Goal: Find specific page/section: Find specific page/section

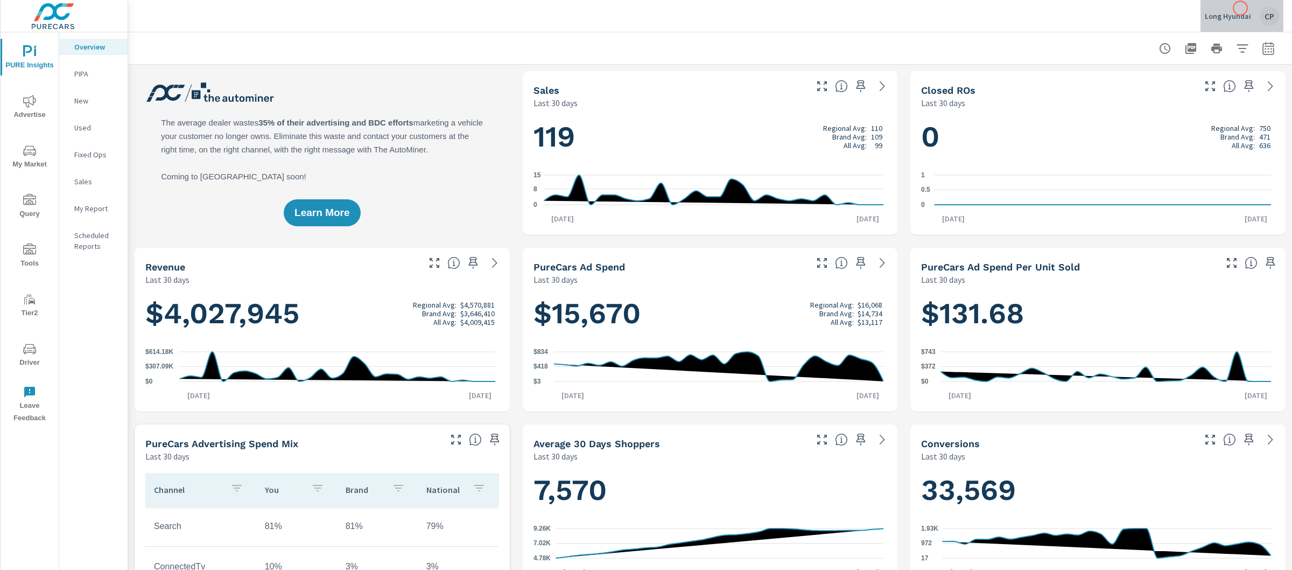
click at [1240, 8] on div "Long Hyundai CP" at bounding box center [1242, 15] width 74 height 19
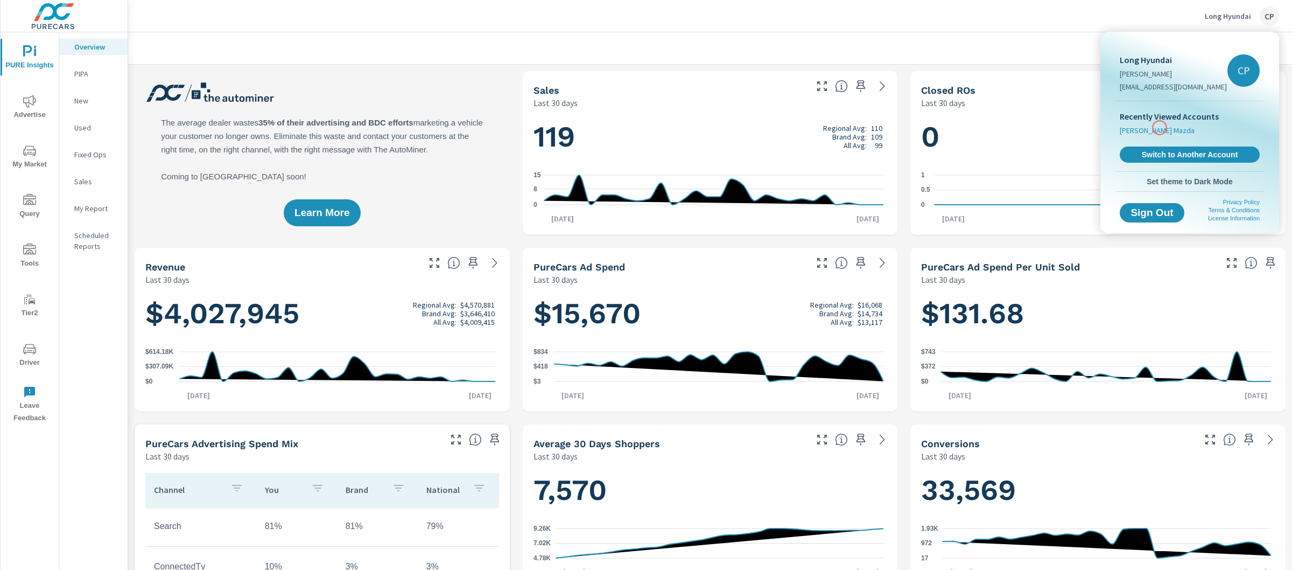
click at [1160, 128] on span "[PERSON_NAME] Mazda" at bounding box center [1157, 130] width 75 height 11
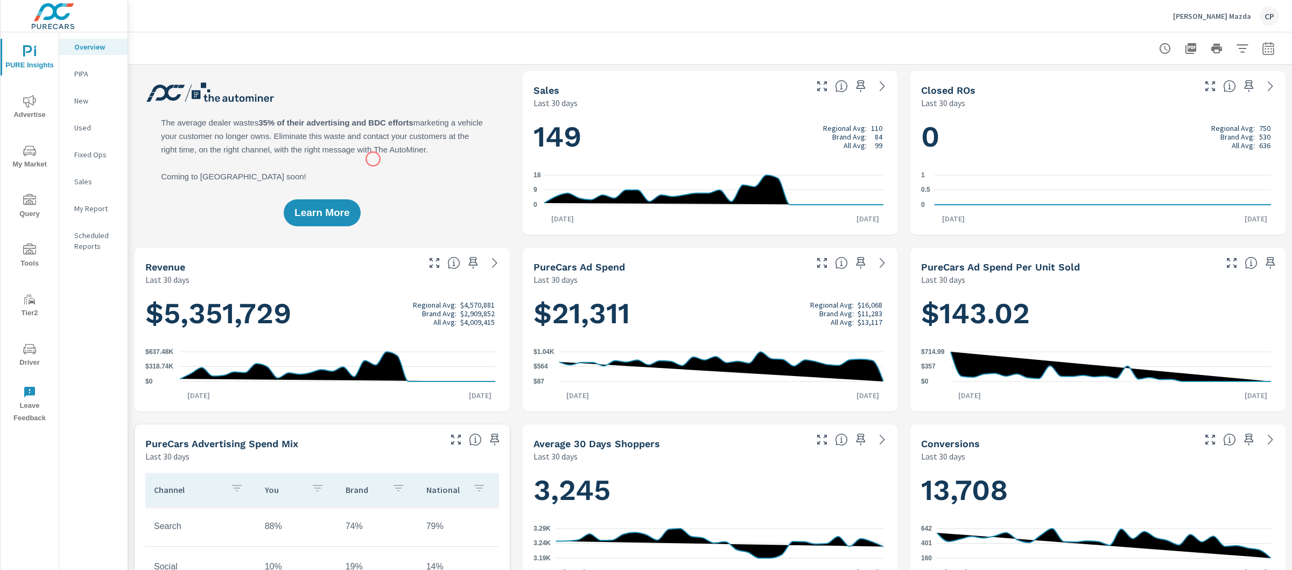
scroll to position [1, 0]
click at [373, 159] on div "Learn More" at bounding box center [322, 153] width 375 height 164
